Goal: Navigation & Orientation: Find specific page/section

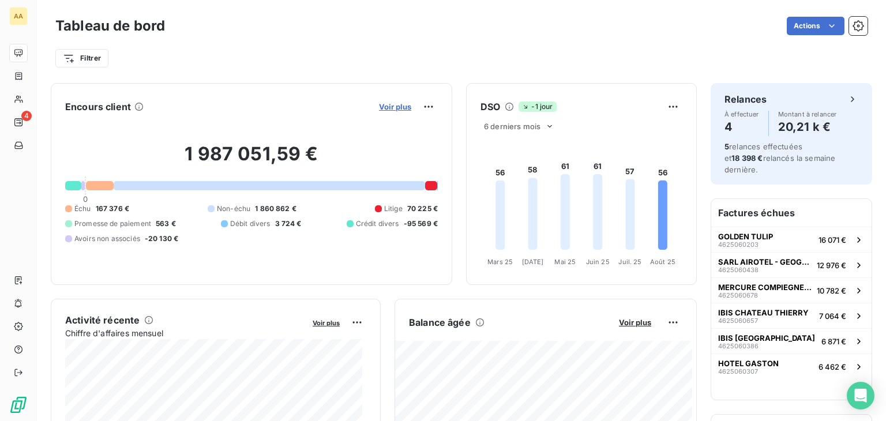
click at [386, 103] on span "Voir plus" at bounding box center [395, 106] width 32 height 9
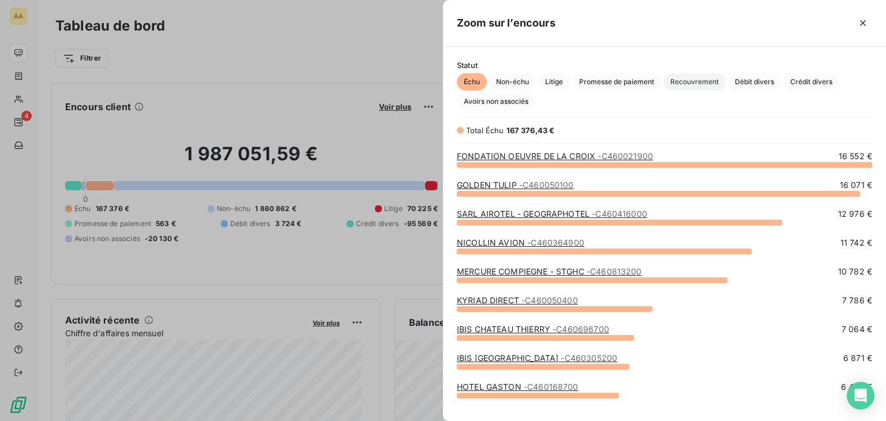
scroll to position [247, 434]
click at [549, 79] on span "Litige" at bounding box center [554, 81] width 32 height 17
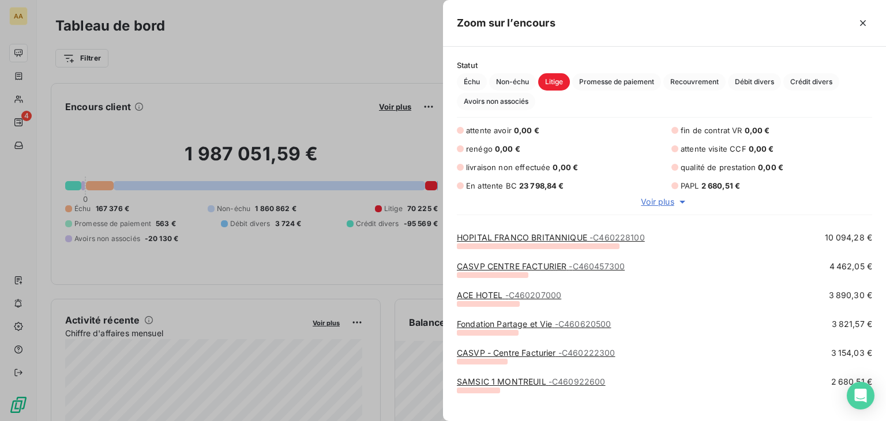
scroll to position [0, 0]
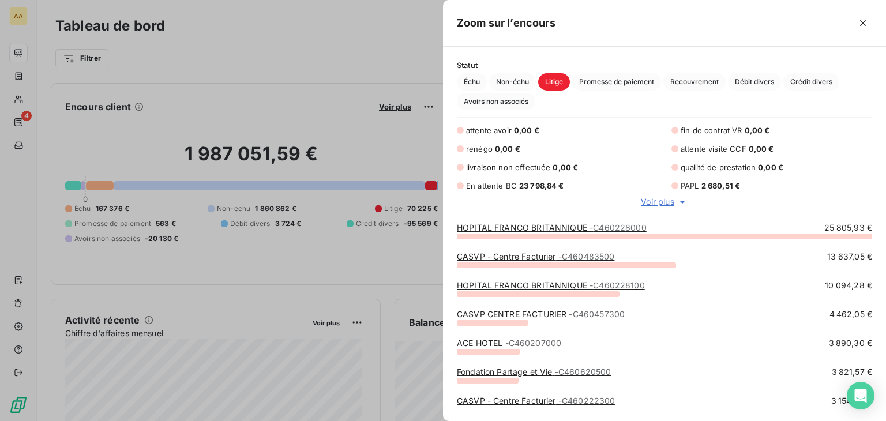
click at [303, 51] on div at bounding box center [443, 210] width 886 height 421
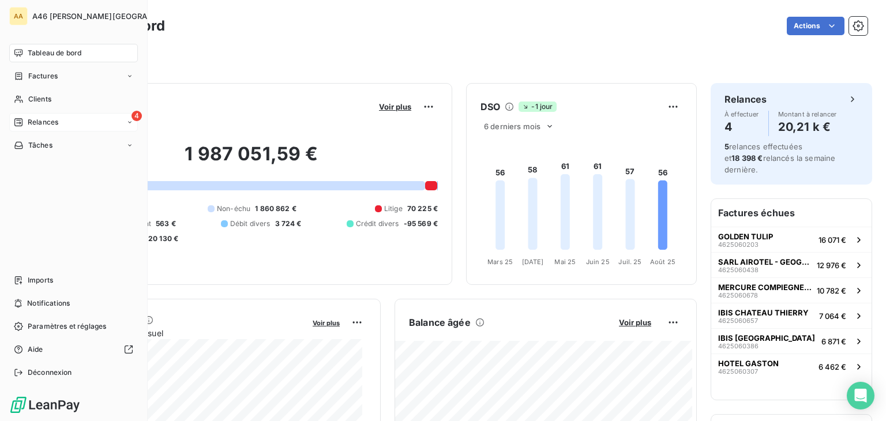
click at [37, 118] on span "Relances" at bounding box center [43, 122] width 31 height 10
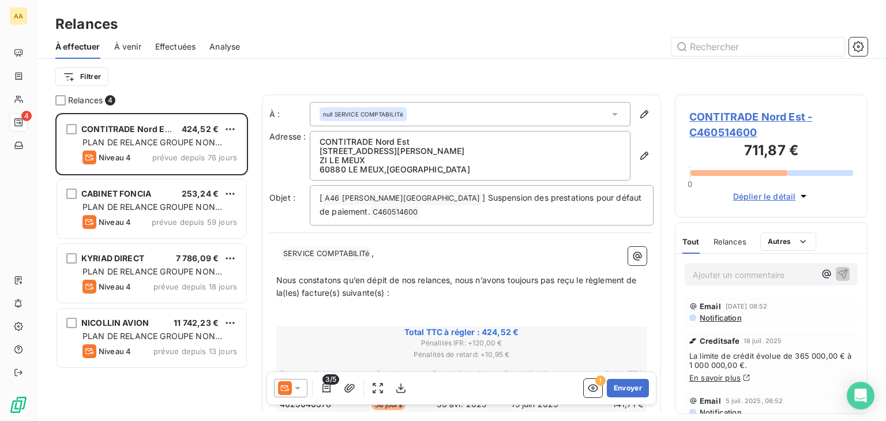
scroll to position [299, 183]
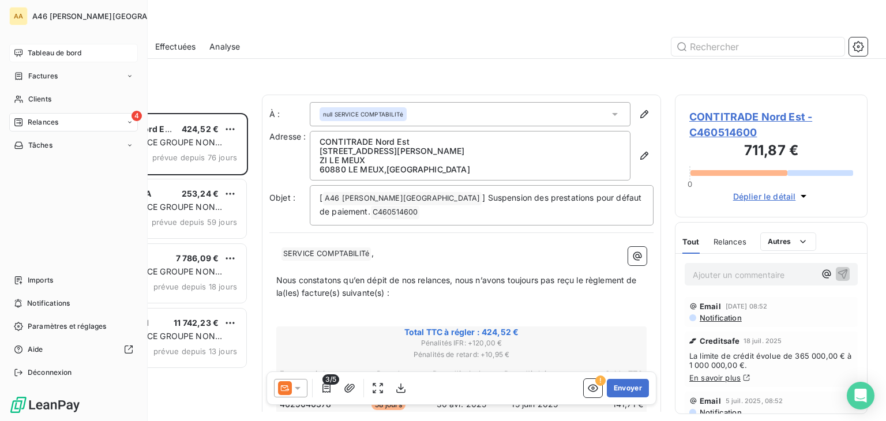
click at [50, 48] on span "Tableau de bord" at bounding box center [55, 53] width 54 height 10
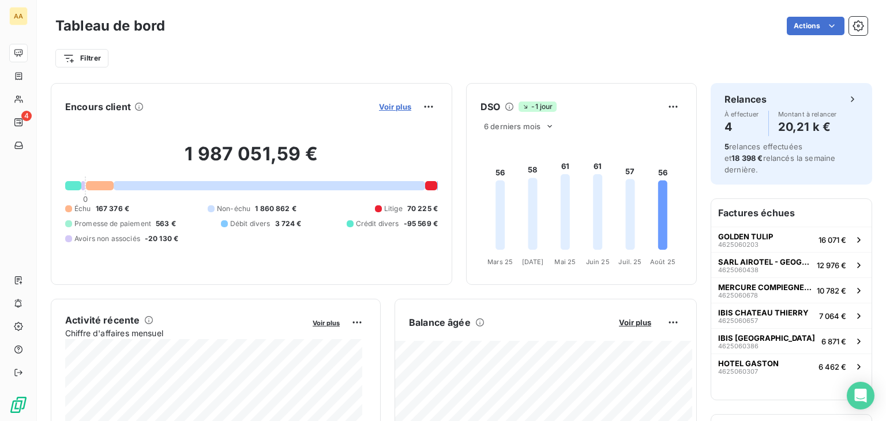
click at [382, 107] on span "Voir plus" at bounding box center [395, 106] width 32 height 9
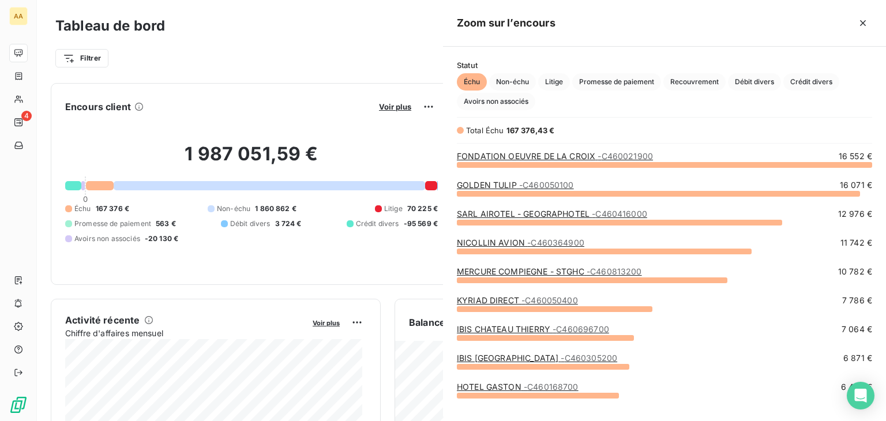
scroll to position [412, 434]
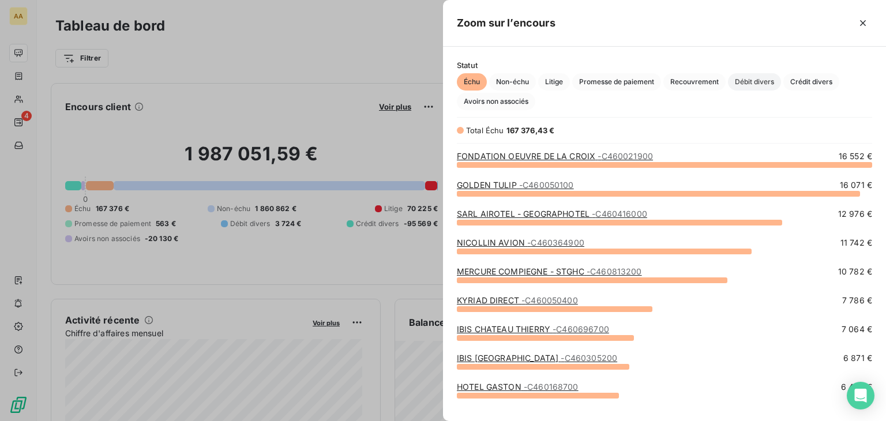
click at [769, 86] on span "Débit divers" at bounding box center [754, 81] width 53 height 17
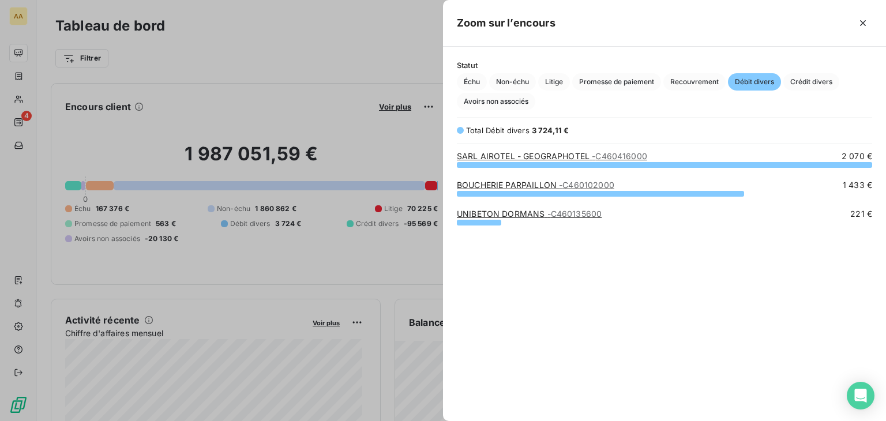
scroll to position [247, 434]
click at [340, 36] on div at bounding box center [443, 210] width 886 height 421
